Goal: Information Seeking & Learning: Learn about a topic

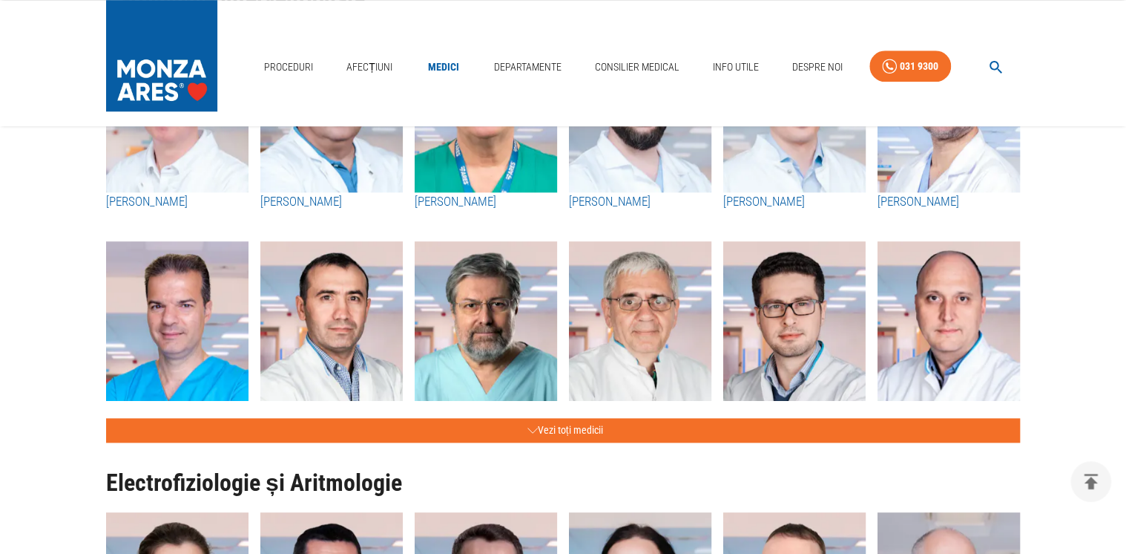
scroll to position [712, 0]
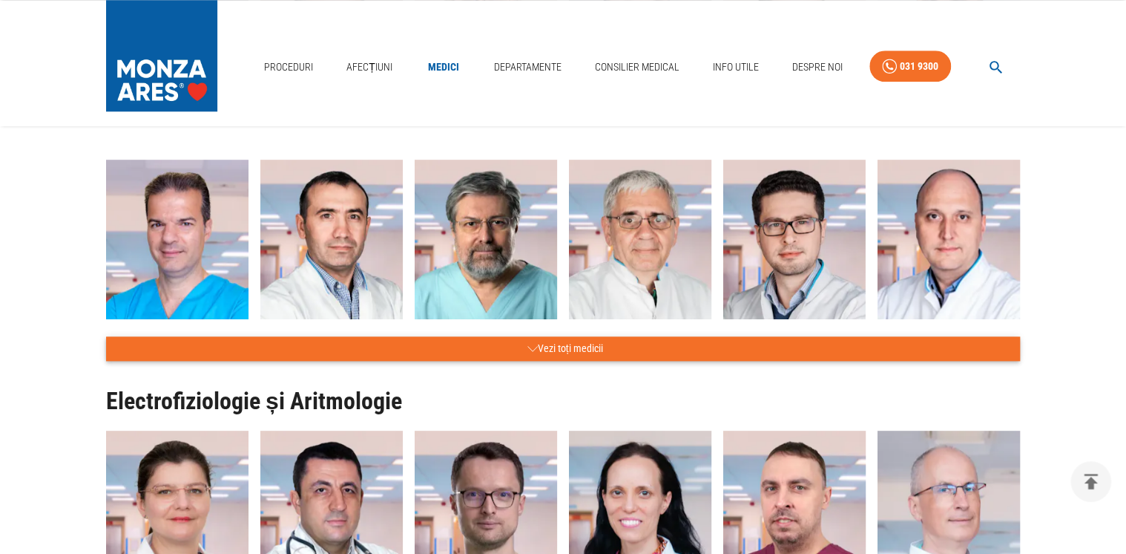
click at [576, 344] on button "Vezi toți medicii" at bounding box center [563, 348] width 914 height 24
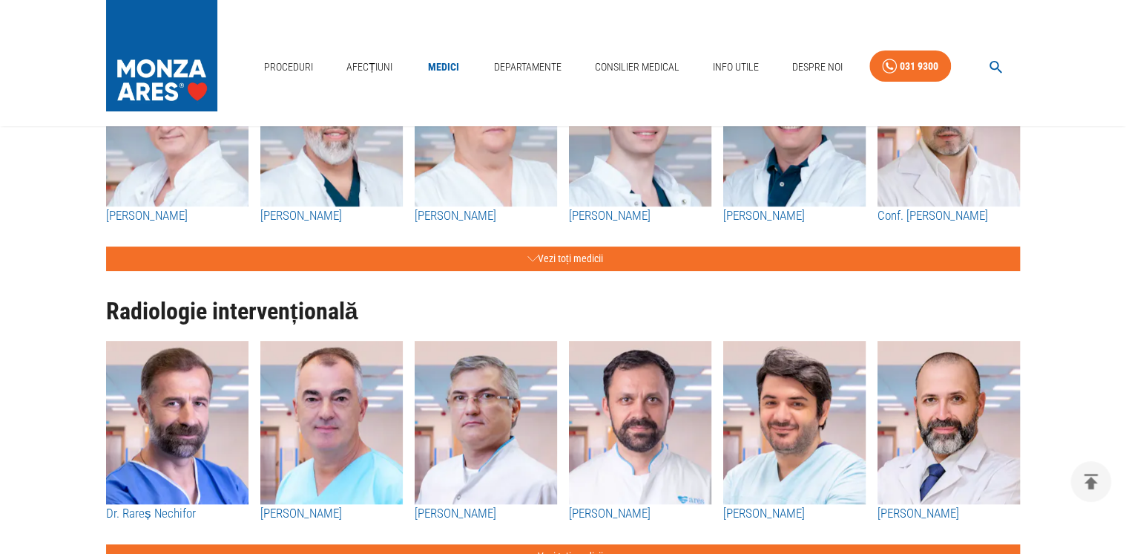
scroll to position [2849, 0]
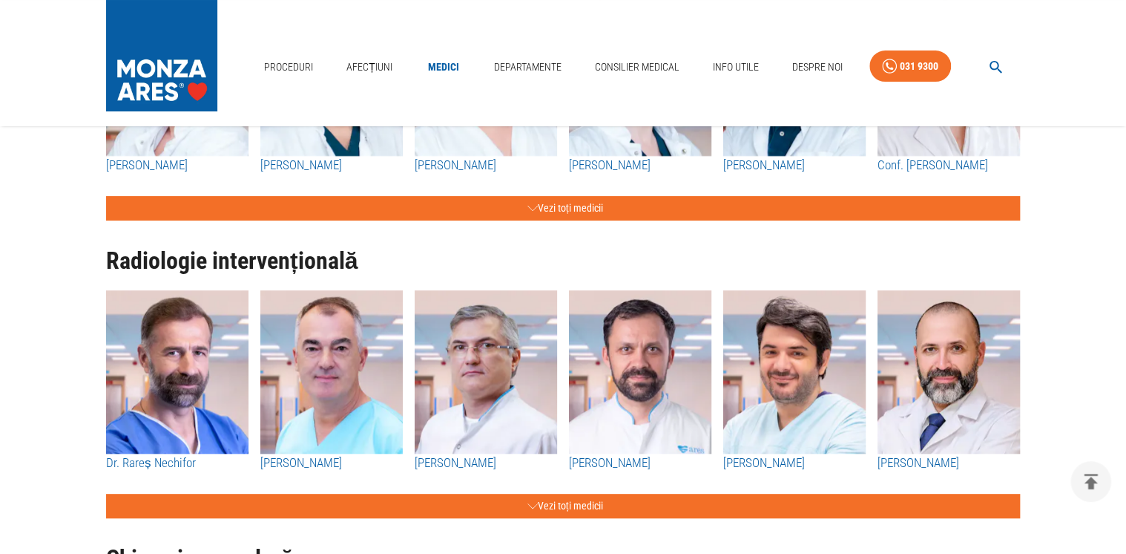
click at [309, 462] on h3 "[PERSON_NAME]" at bounding box center [331, 462] width 142 height 19
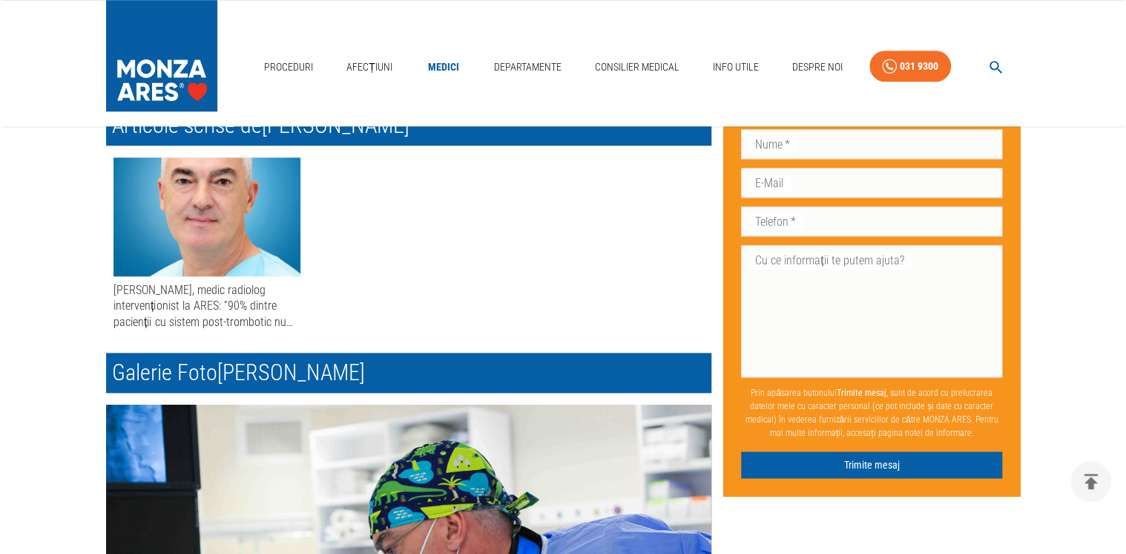
scroll to position [644, 0]
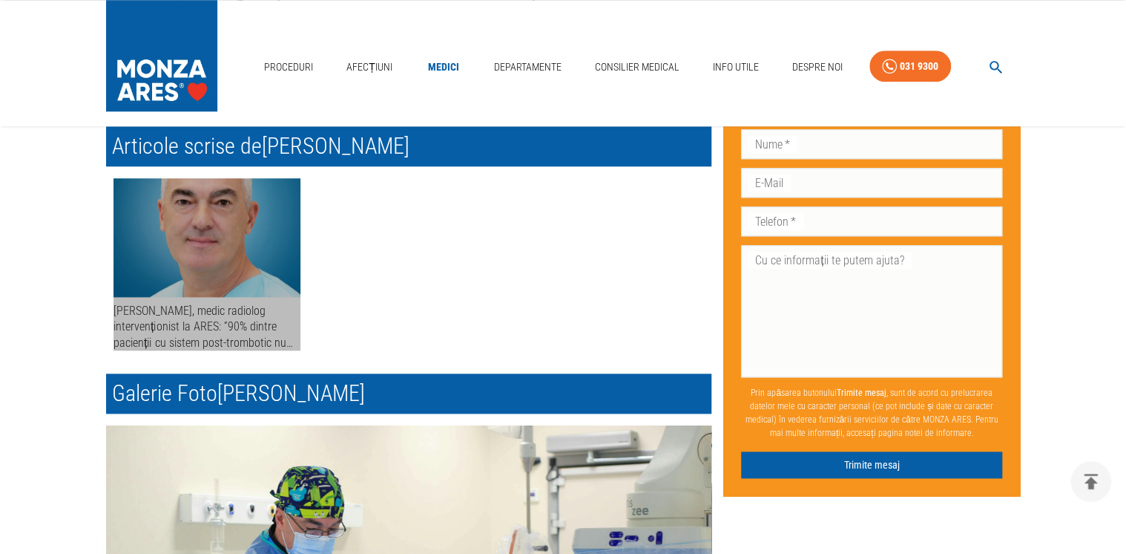
click at [188, 309] on div "[PERSON_NAME], medic radiolog intervenționist la ARES: ”90% dintre pacienții cu…" at bounding box center [207, 326] width 187 height 47
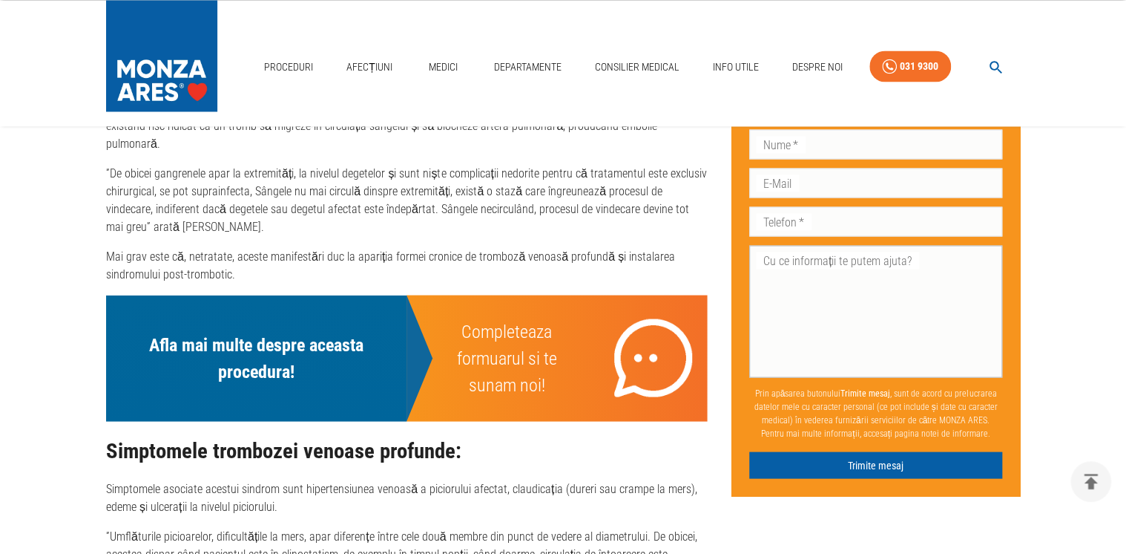
scroll to position [1274, 0]
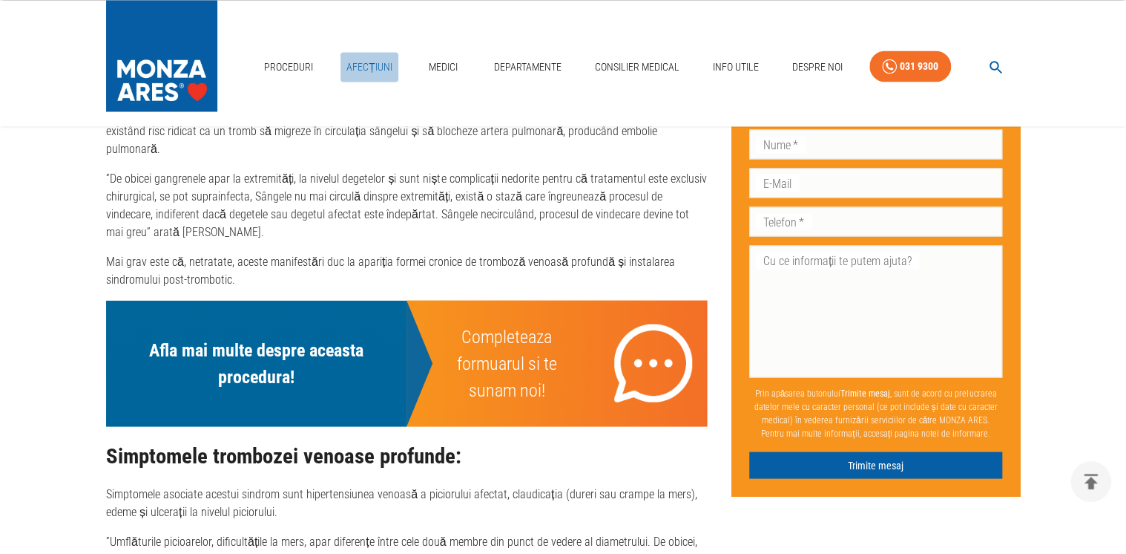
click at [354, 63] on link "Afecțiuni" at bounding box center [370, 67] width 58 height 30
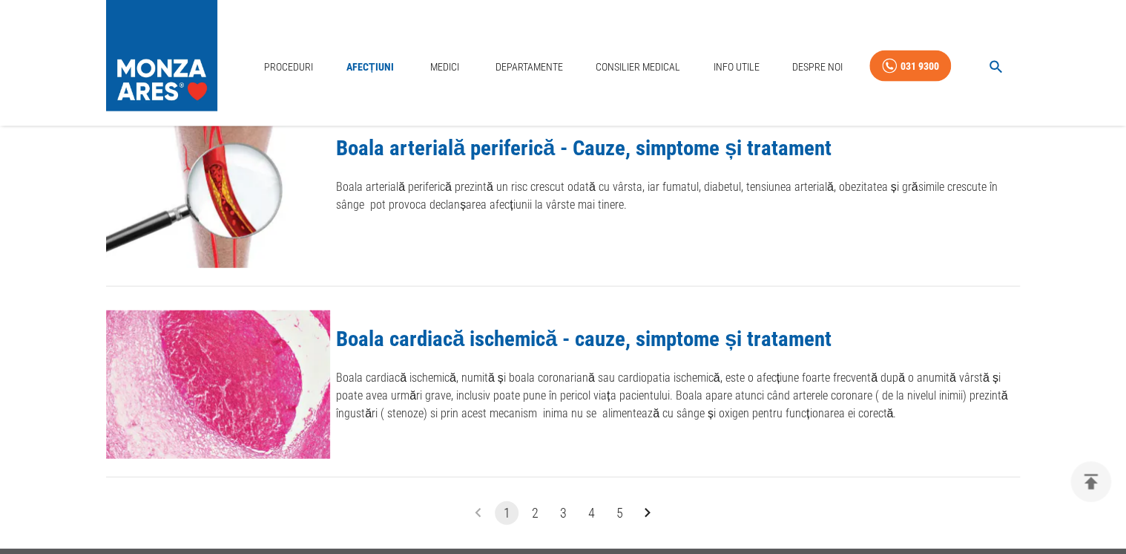
scroll to position [1662, 0]
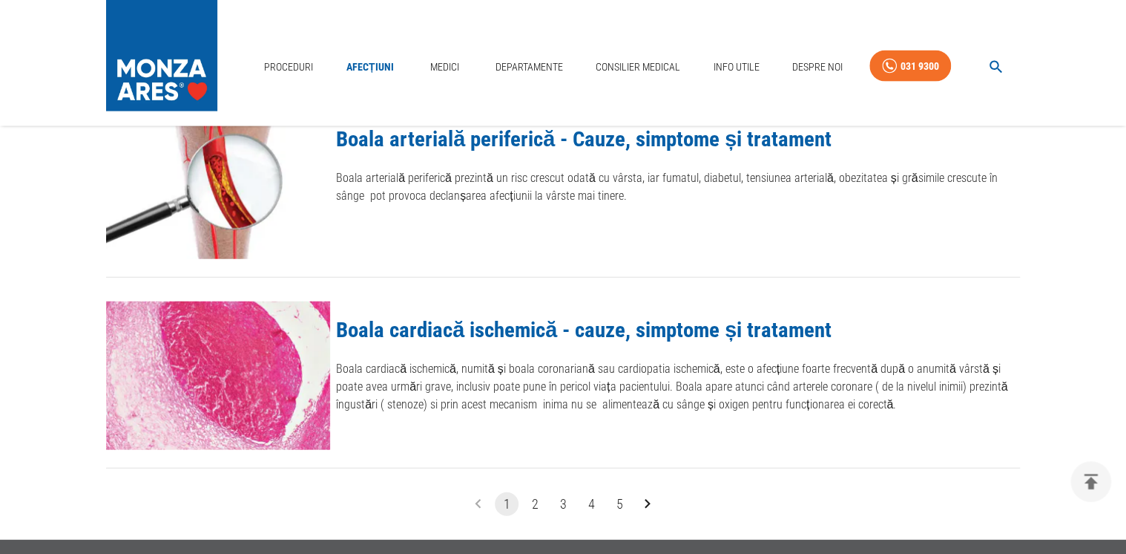
click at [537, 502] on button "2" at bounding box center [535, 504] width 24 height 24
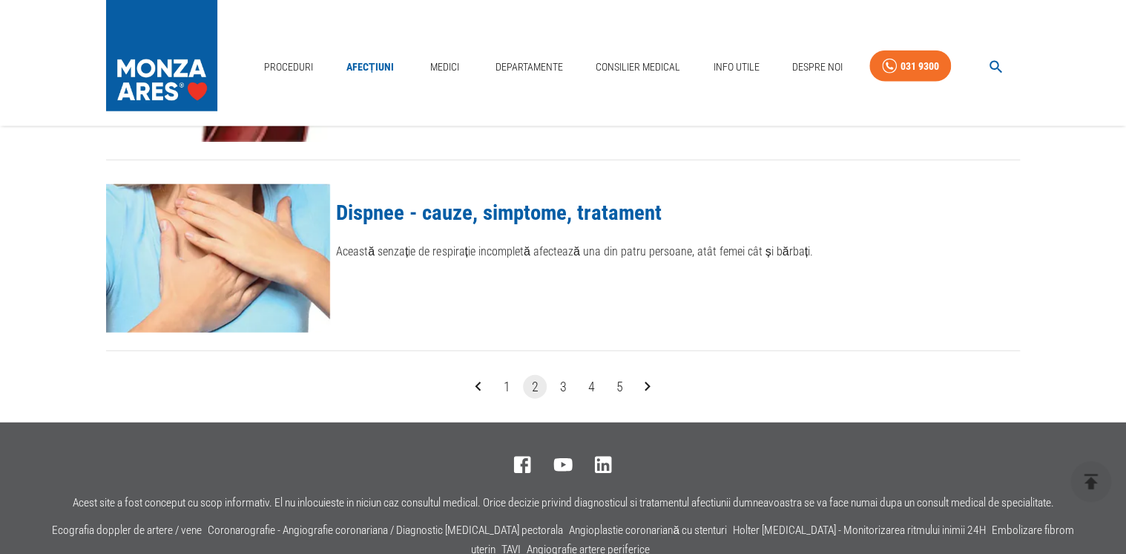
scroll to position [1781, 0]
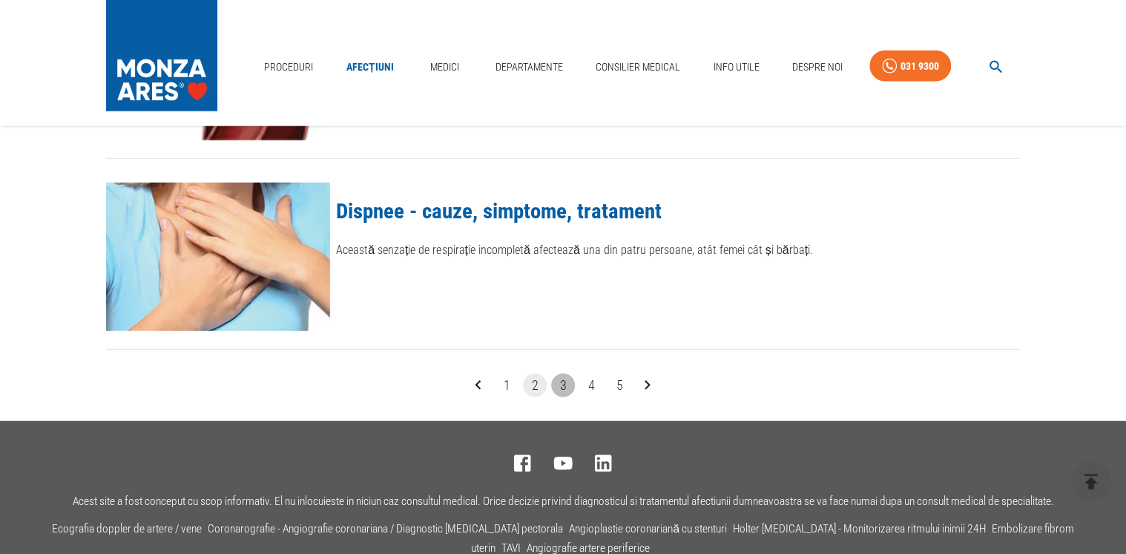
click at [564, 383] on button "3" at bounding box center [563, 385] width 24 height 24
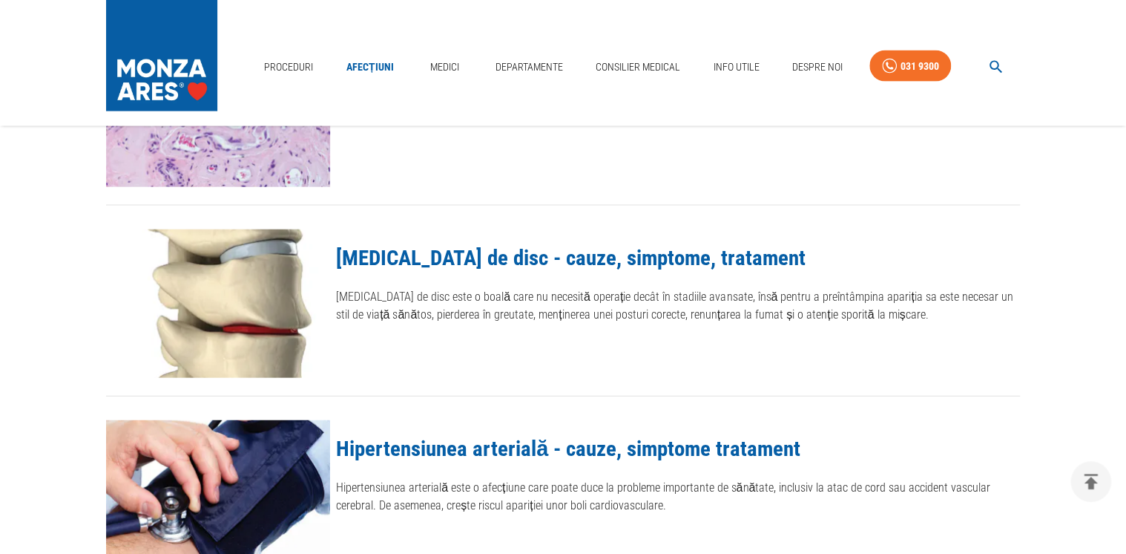
scroll to position [1603, 0]
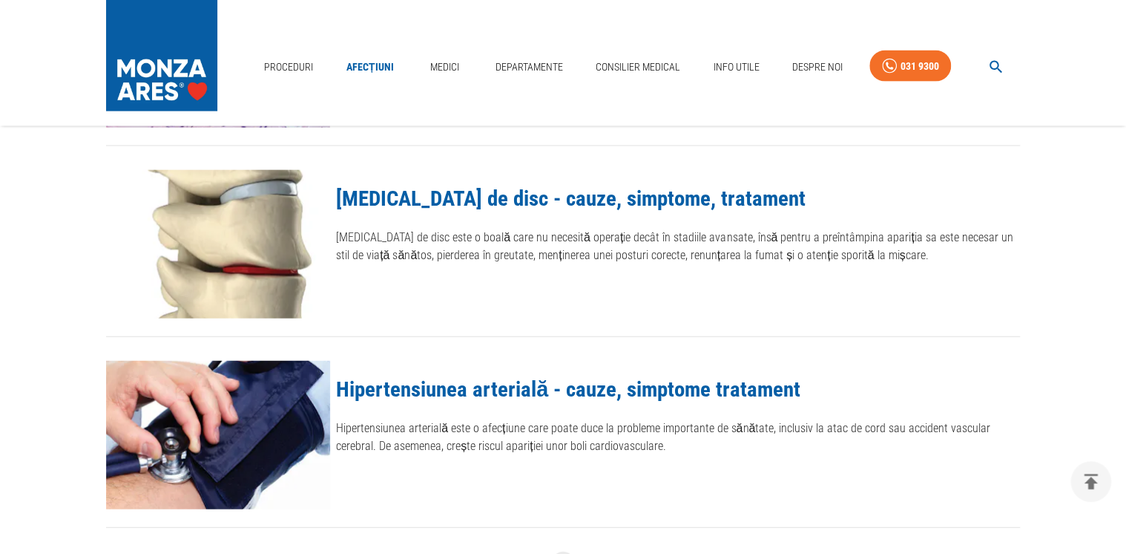
click at [433, 199] on link "[MEDICAL_DATA] de disc - cauze, simptome, tratament" at bounding box center [571, 197] width 470 height 25
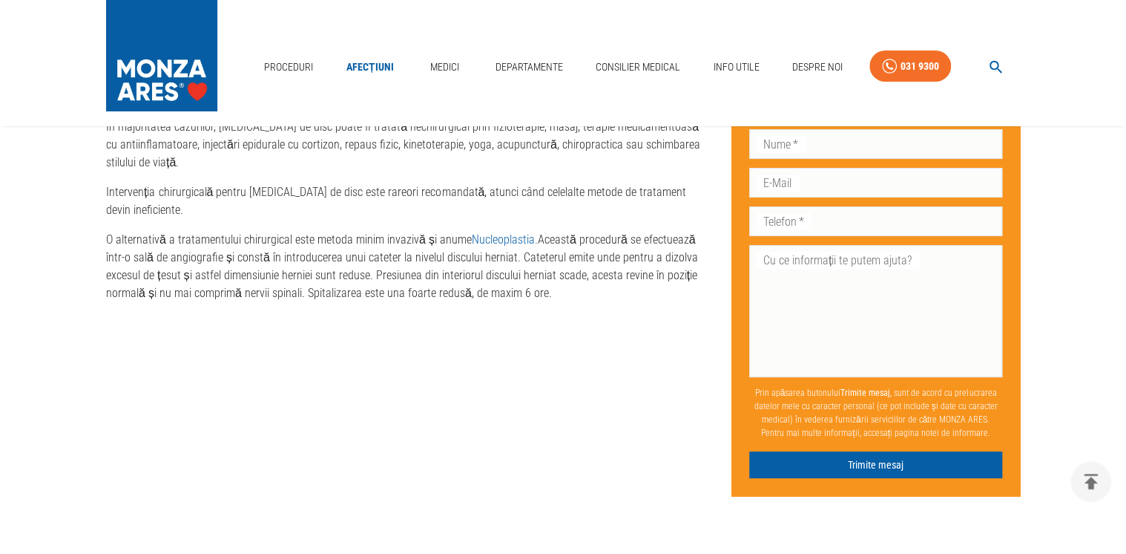
scroll to position [2731, 0]
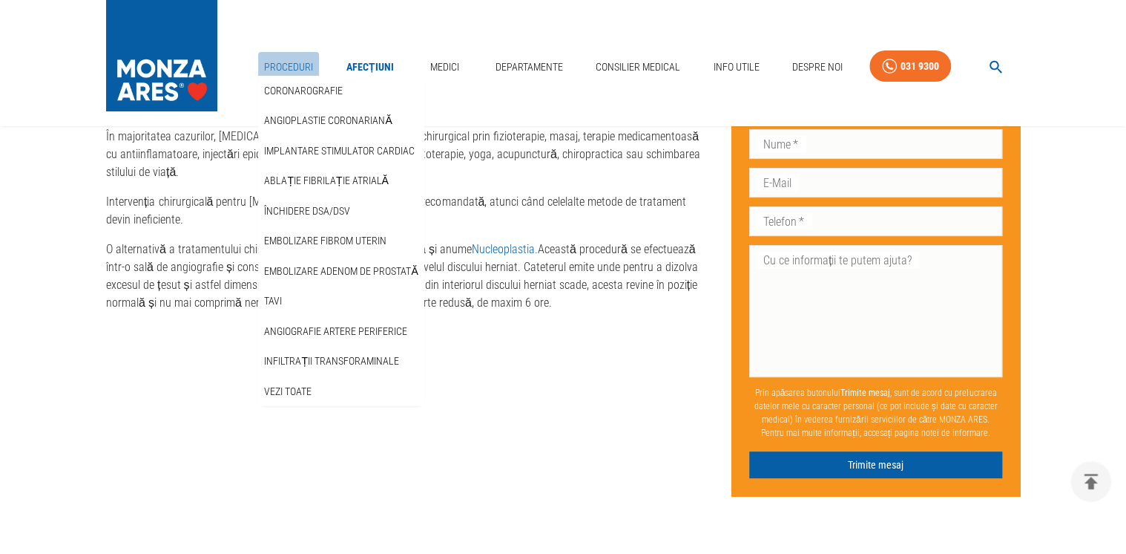
click at [291, 65] on link "Proceduri" at bounding box center [288, 67] width 61 height 30
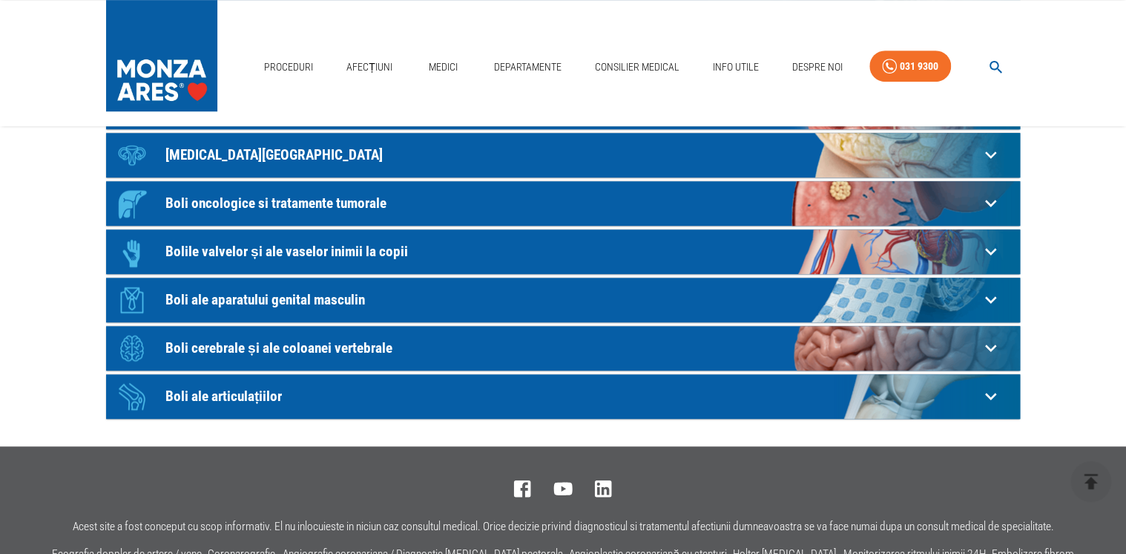
scroll to position [416, 0]
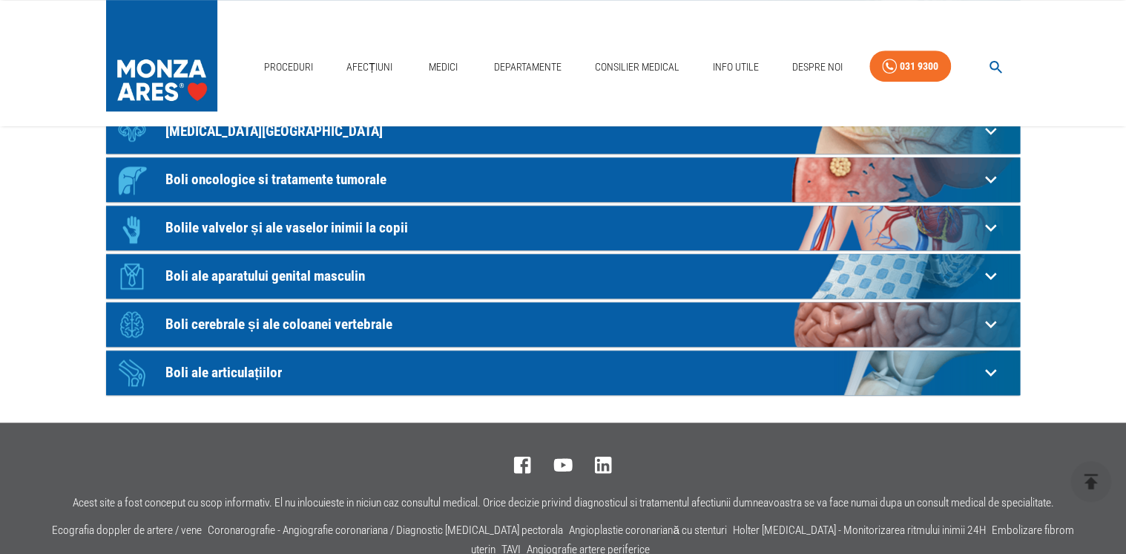
click at [985, 322] on icon at bounding box center [990, 323] width 23 height 23
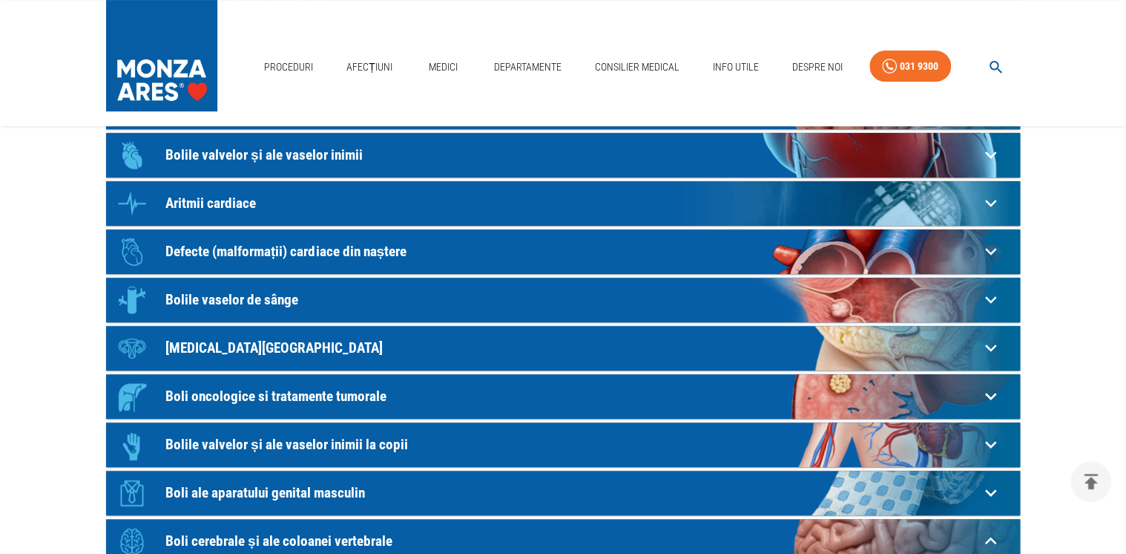
scroll to position [178, 0]
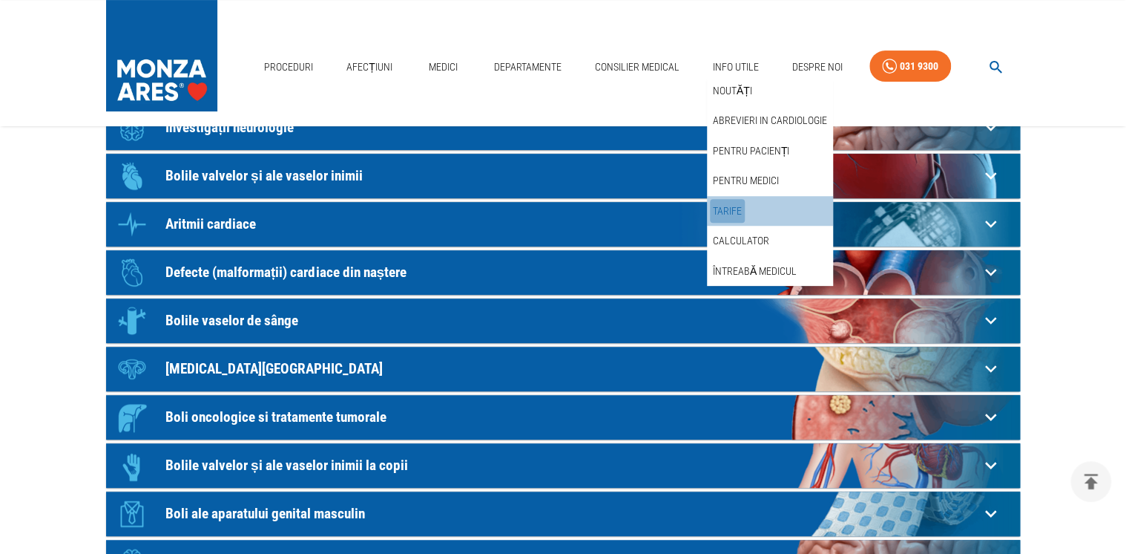
click at [727, 204] on link "Tarife" at bounding box center [727, 211] width 35 height 24
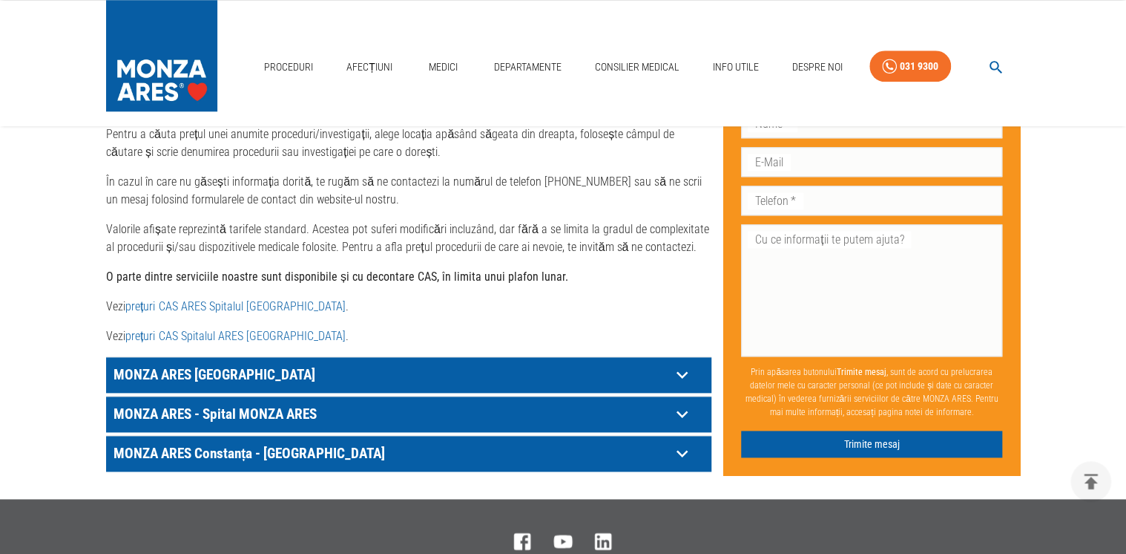
scroll to position [712, 0]
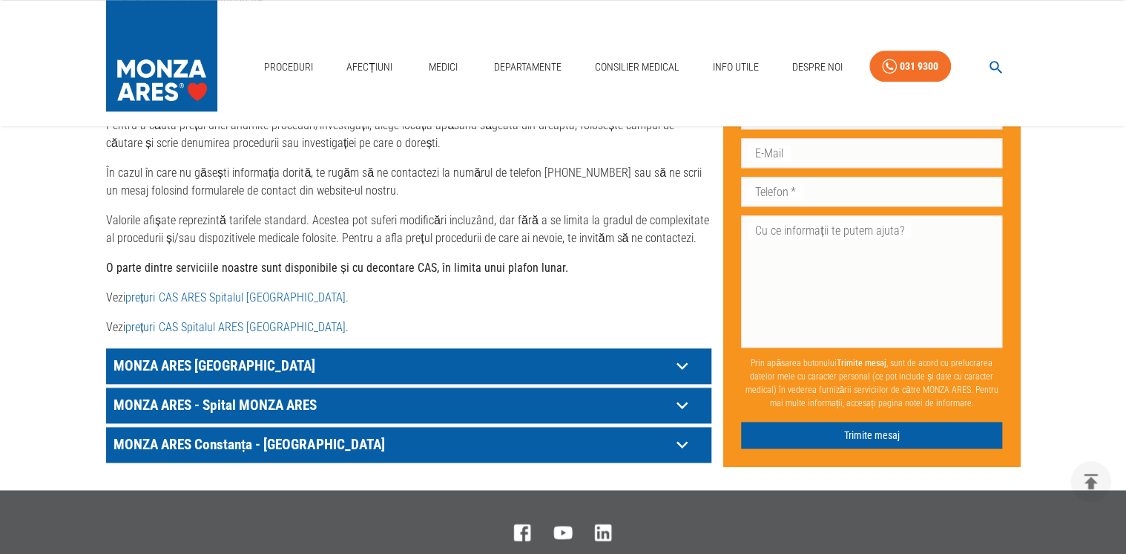
click at [205, 290] on link "prețuri CAS ARES Spitalul [GEOGRAPHIC_DATA]" at bounding box center [235, 297] width 220 height 14
click at [674, 393] on icon at bounding box center [682, 404] width 23 height 23
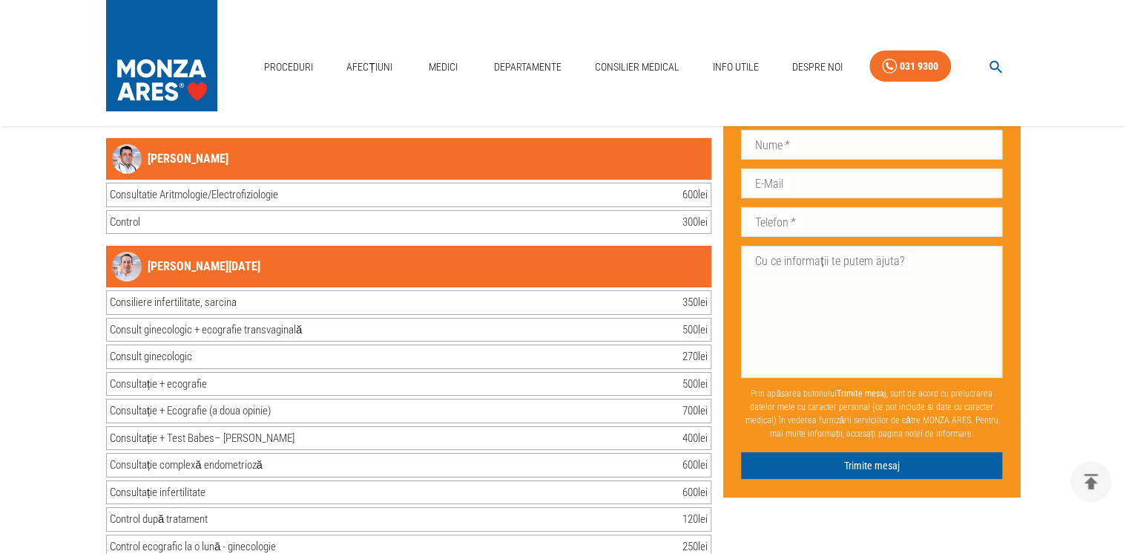
scroll to position [2493, 0]
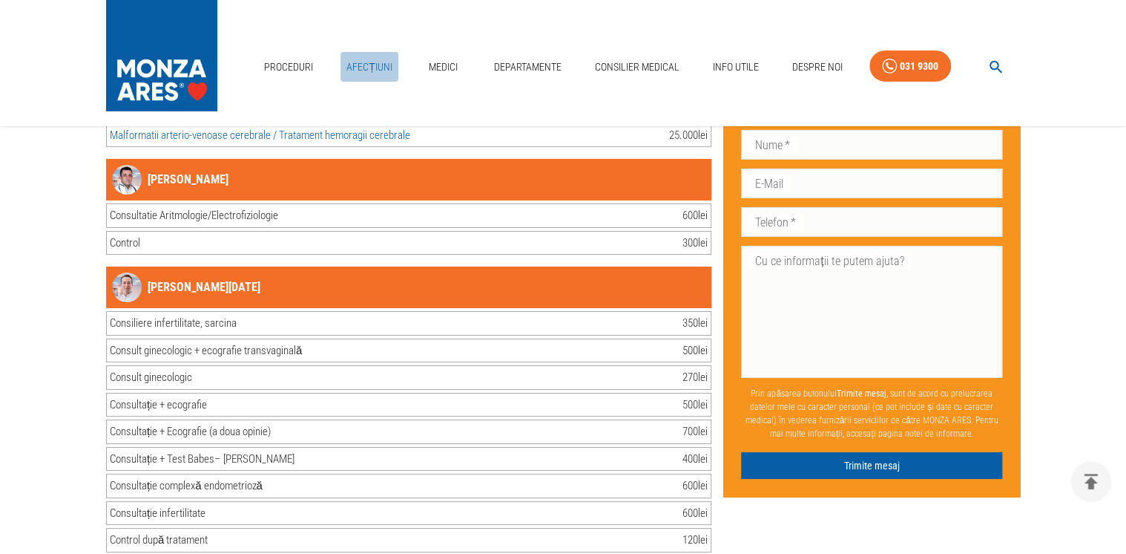
click at [373, 66] on link "Afecțiuni" at bounding box center [370, 67] width 58 height 30
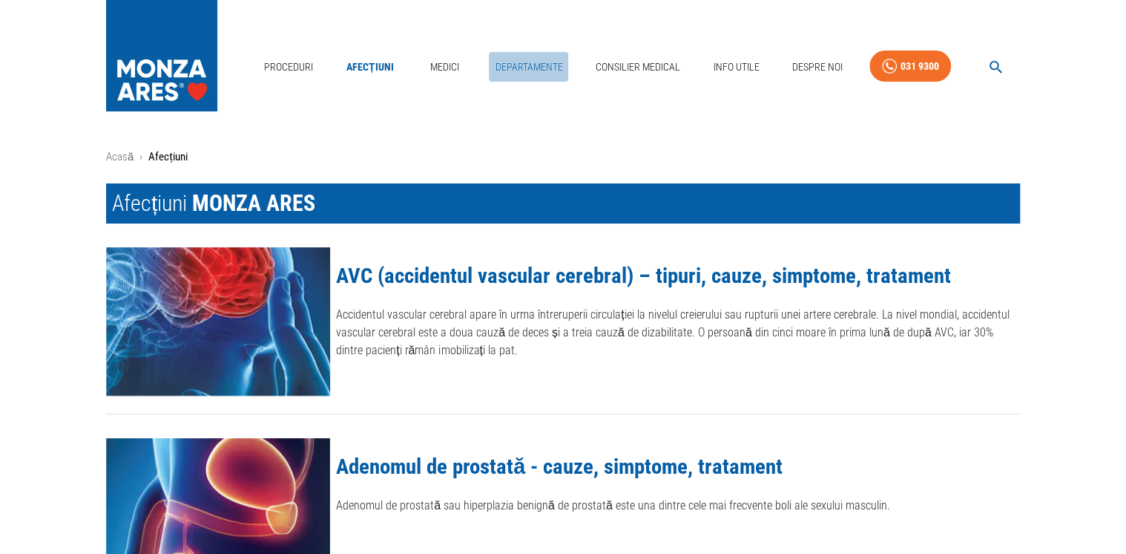
click at [525, 64] on link "Departamente" at bounding box center [528, 67] width 79 height 30
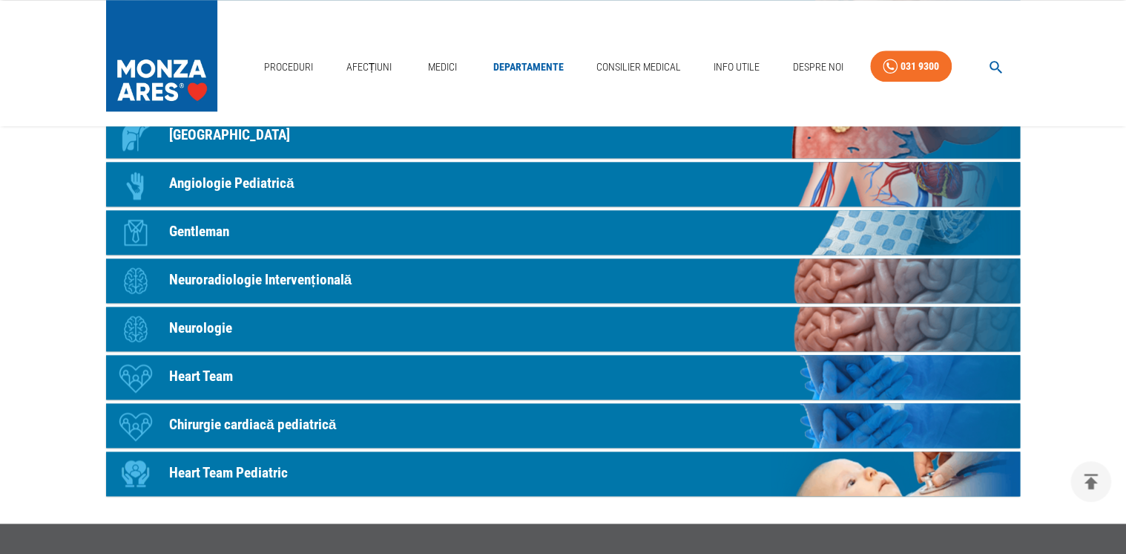
scroll to position [594, 0]
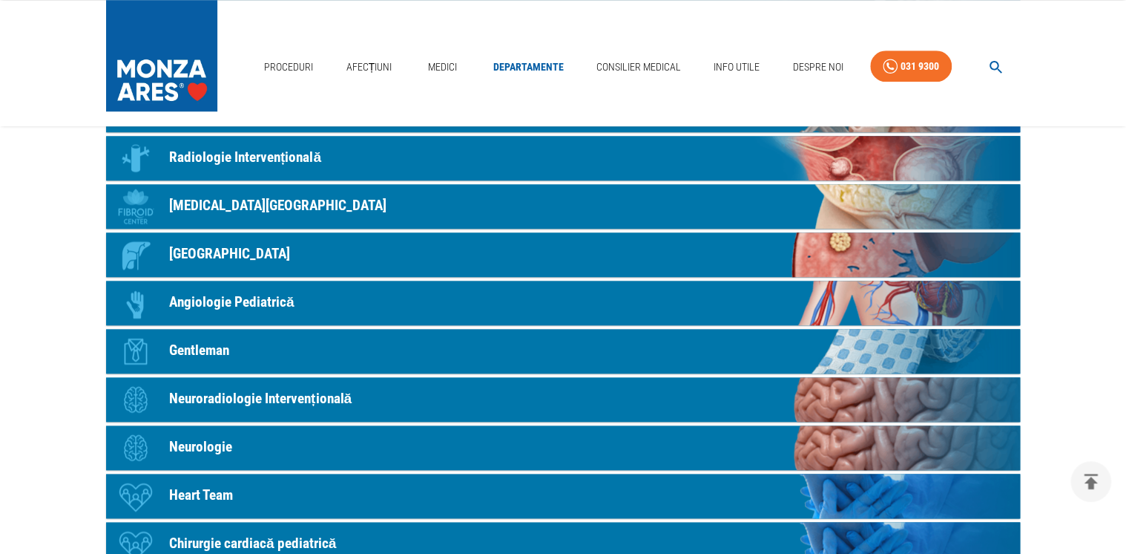
click at [272, 153] on p "Radiologie Intervențională" at bounding box center [245, 158] width 152 height 22
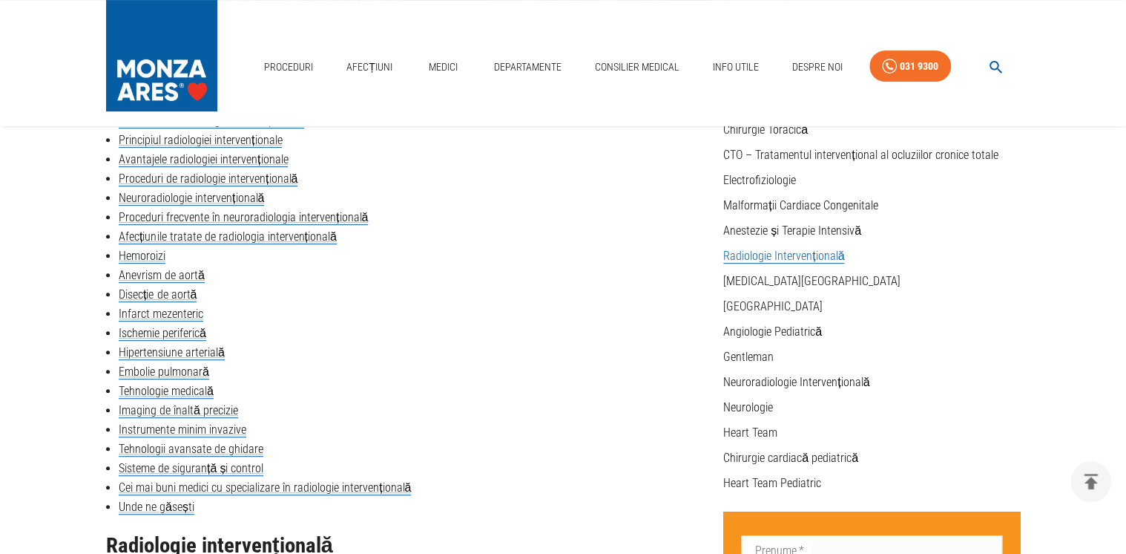
scroll to position [237, 0]
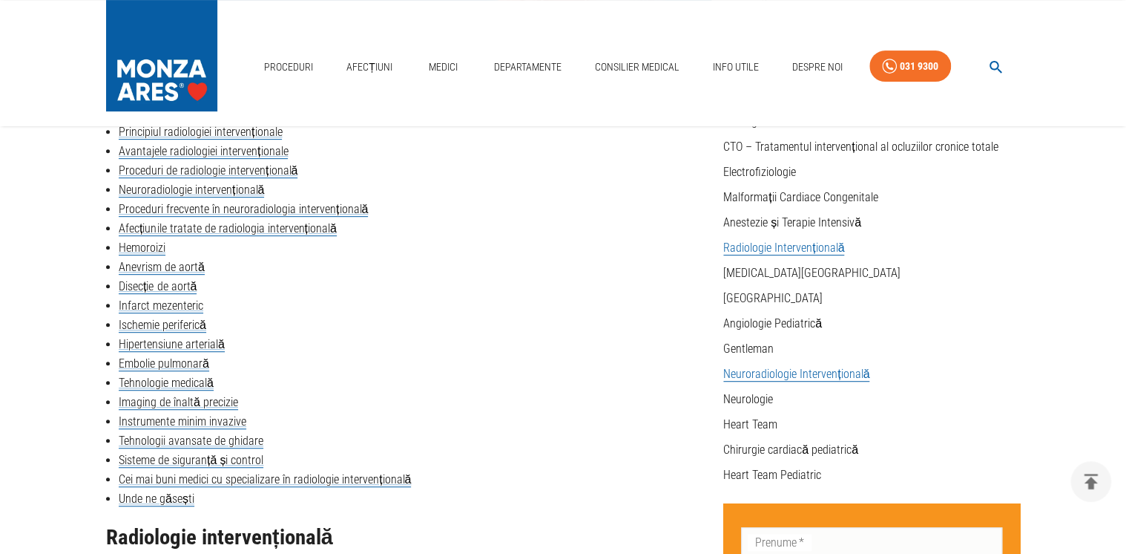
click at [766, 374] on link "Neuroradiologie Intervențională" at bounding box center [796, 374] width 146 height 15
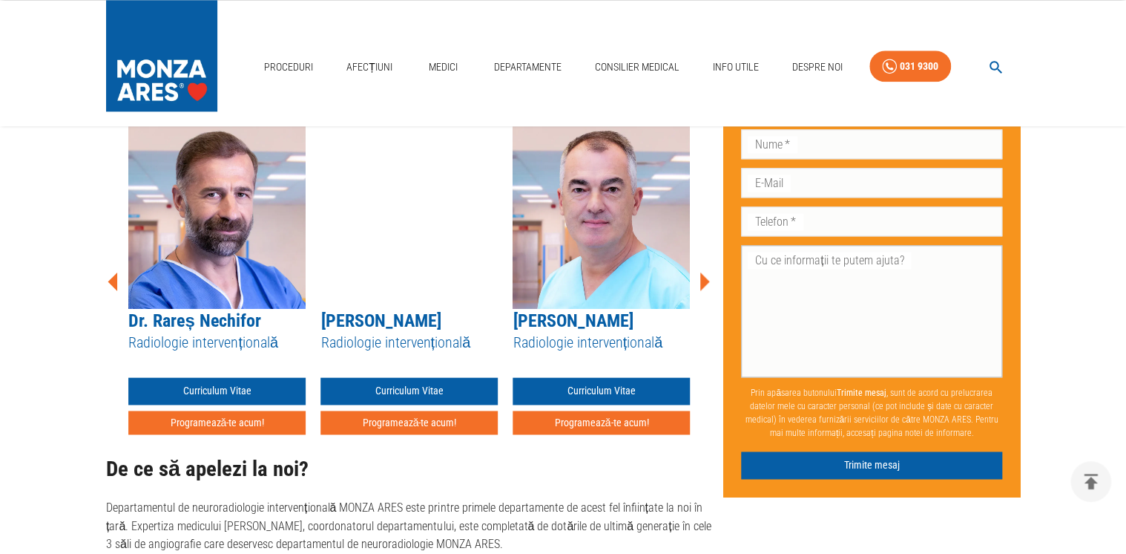
scroll to position [950, 0]
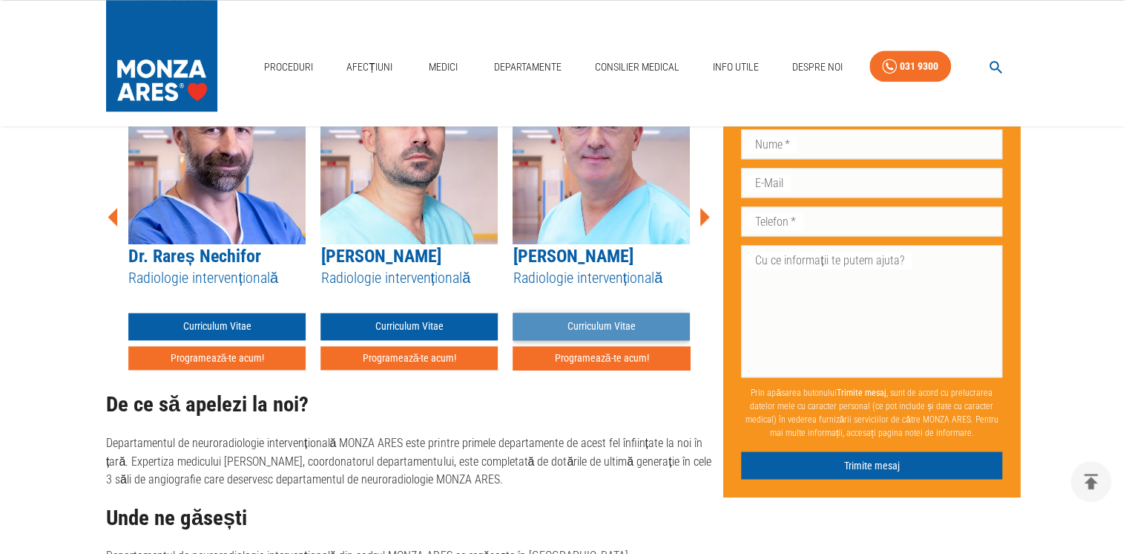
click at [601, 318] on link "Curriculum Vitae" at bounding box center [601, 325] width 177 height 27
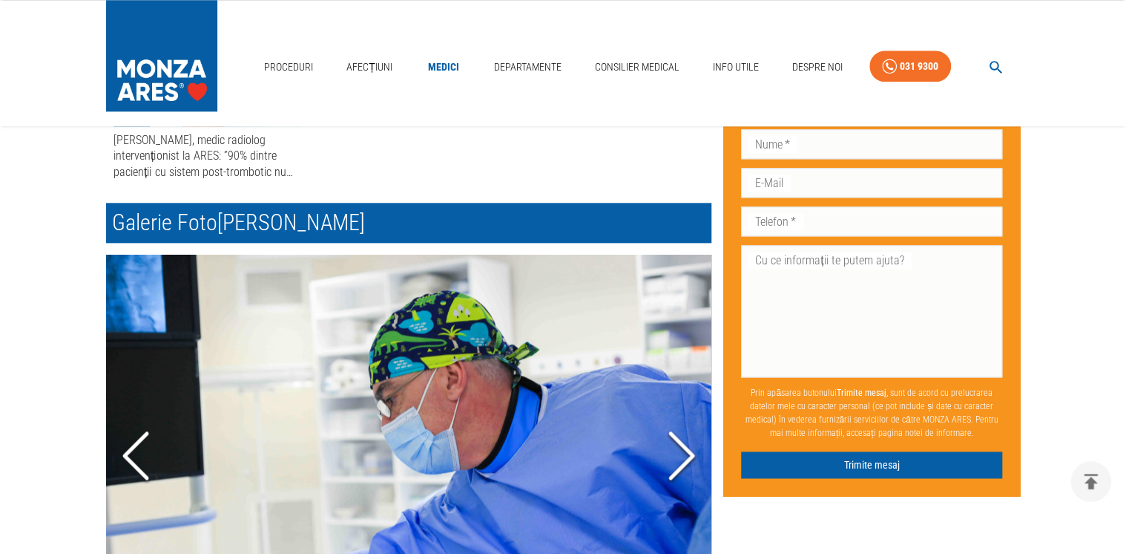
scroll to position [594, 0]
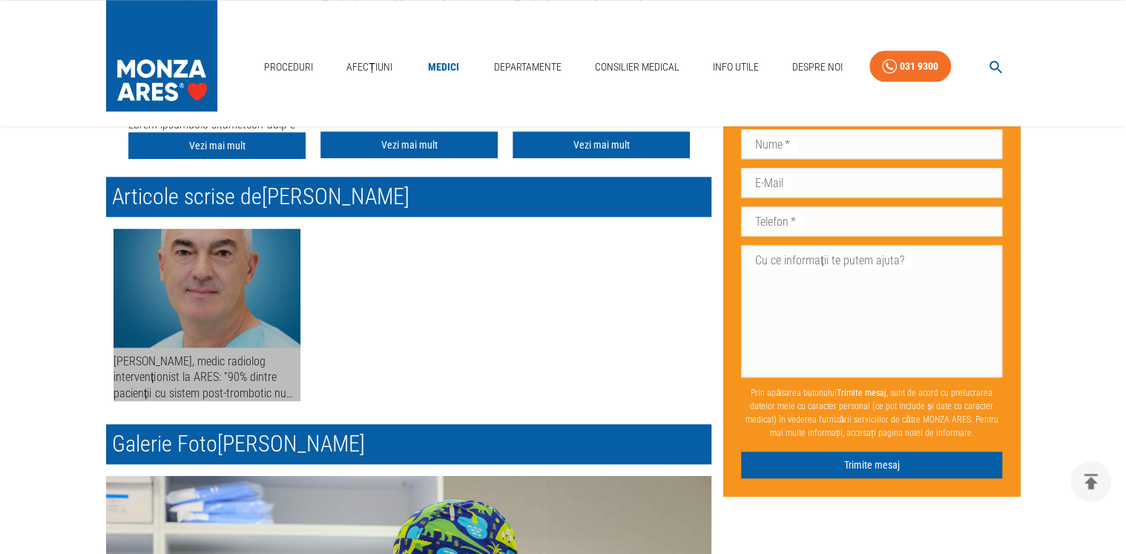
click at [223, 378] on div "[PERSON_NAME], medic radiolog intervenționist la ARES: ”90% dintre pacienții cu…" at bounding box center [207, 376] width 187 height 47
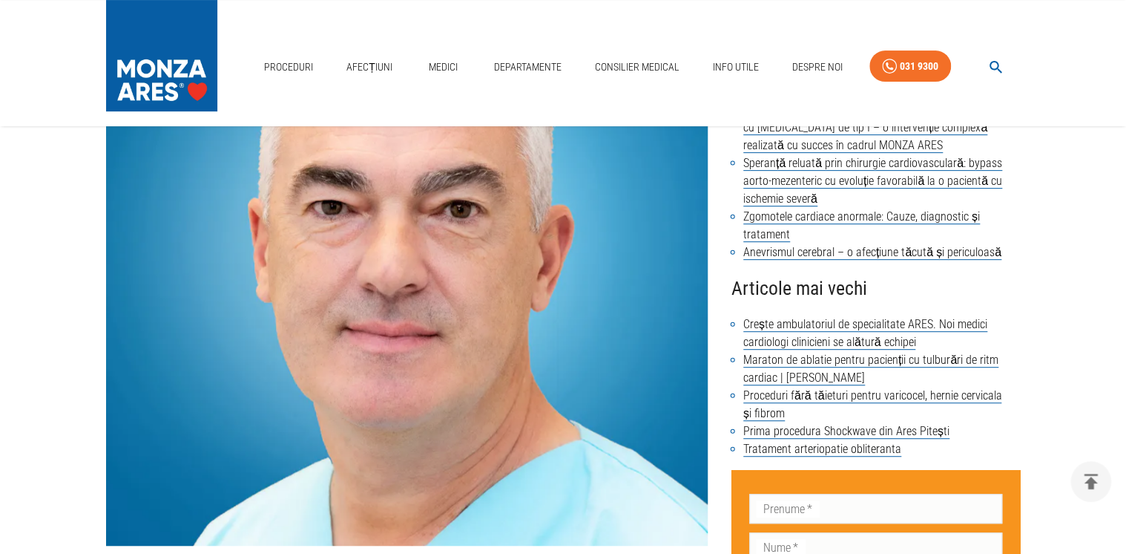
scroll to position [119, 0]
